Goal: Go to known website: Access a specific website the user already knows

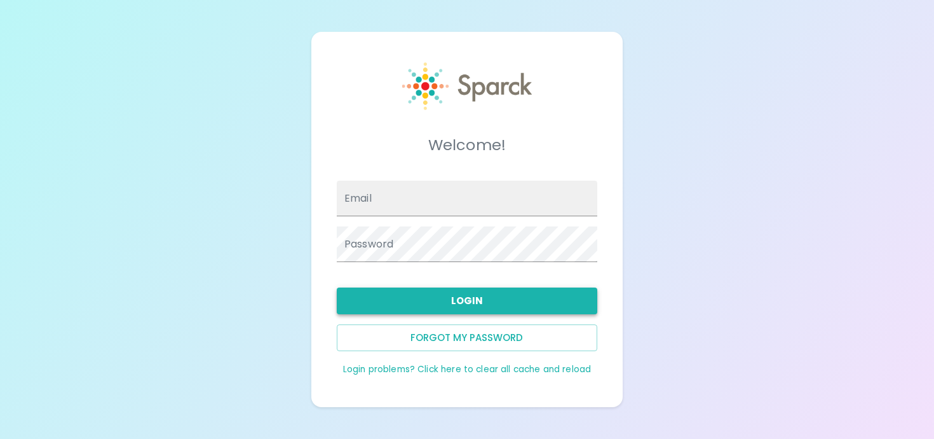
type input "[EMAIL_ADDRESS][DOMAIN_NAME]"
click at [442, 304] on button "Login" at bounding box center [467, 300] width 261 height 27
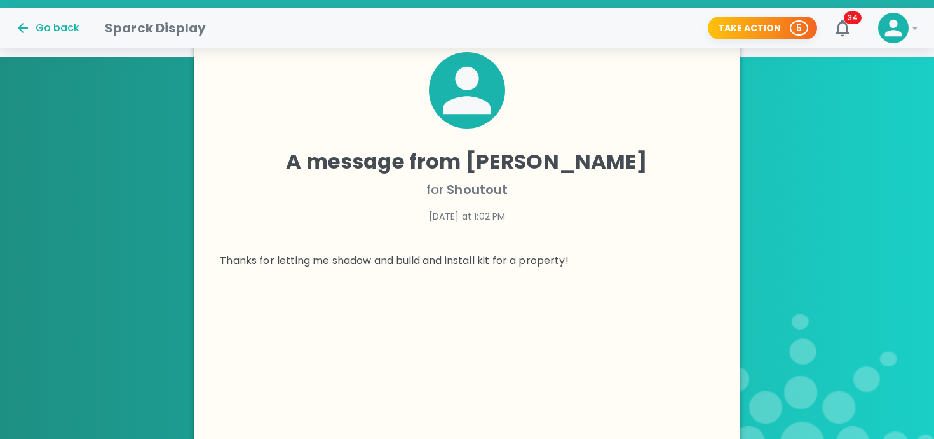
scroll to position [264, 0]
